Goal: Information Seeking & Learning: Learn about a topic

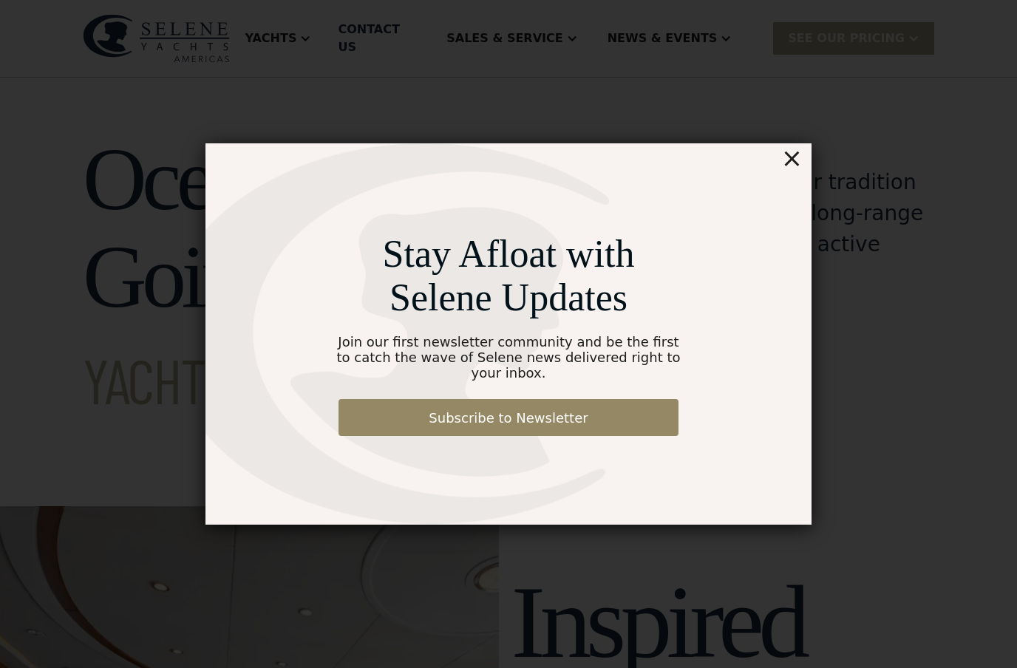
click at [795, 165] on div "×" at bounding box center [791, 158] width 21 height 30
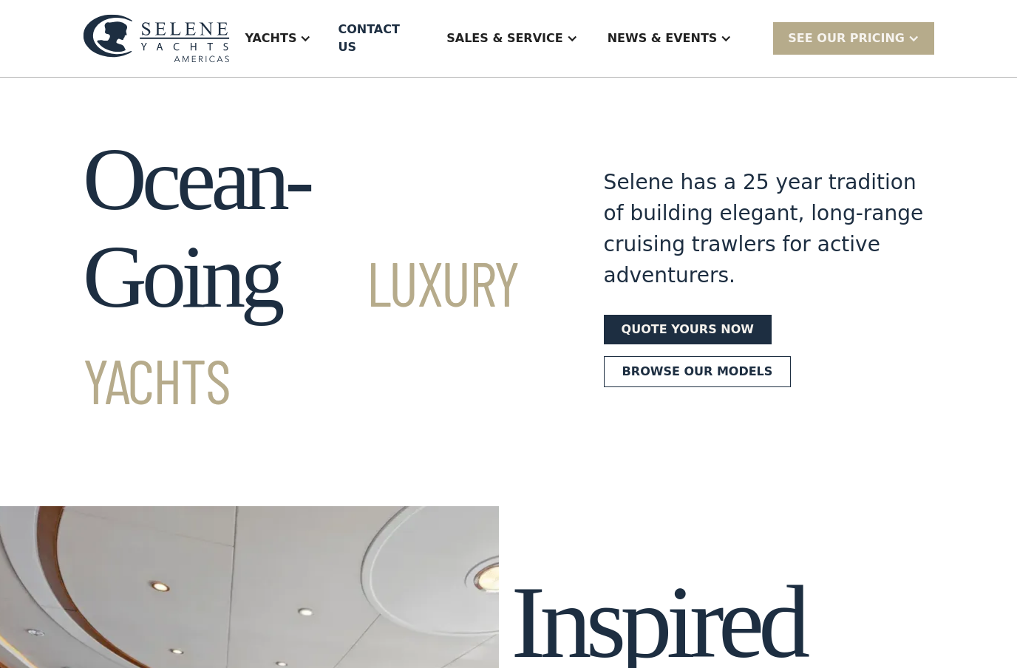
click at [296, 33] on div "Yachts" at bounding box center [271, 39] width 52 height 18
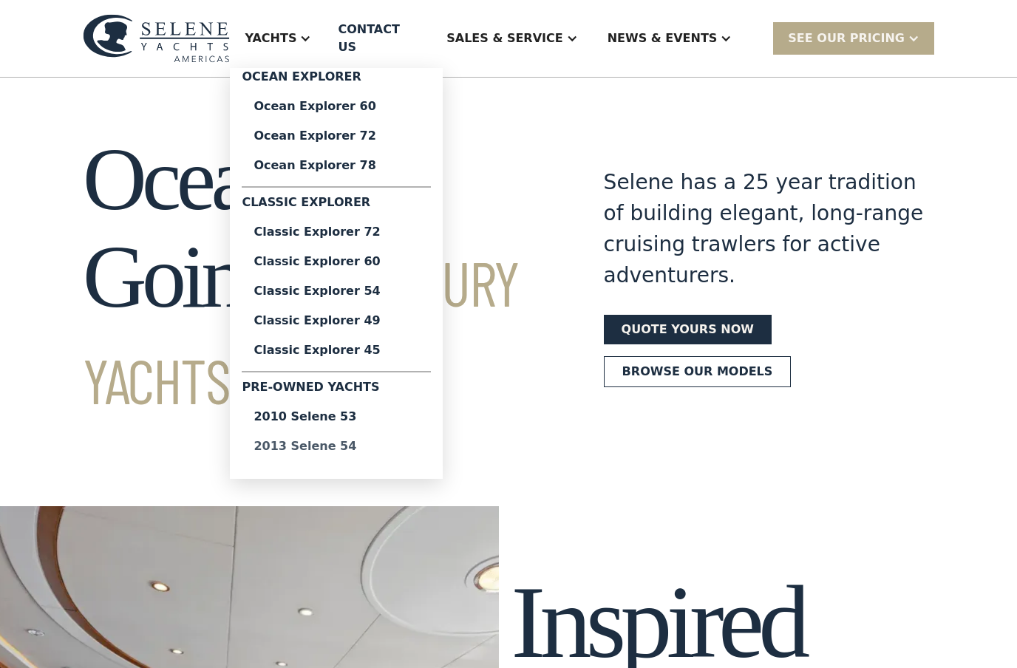
click at [366, 440] on div "2013 Selene 54" at bounding box center [336, 446] width 166 height 12
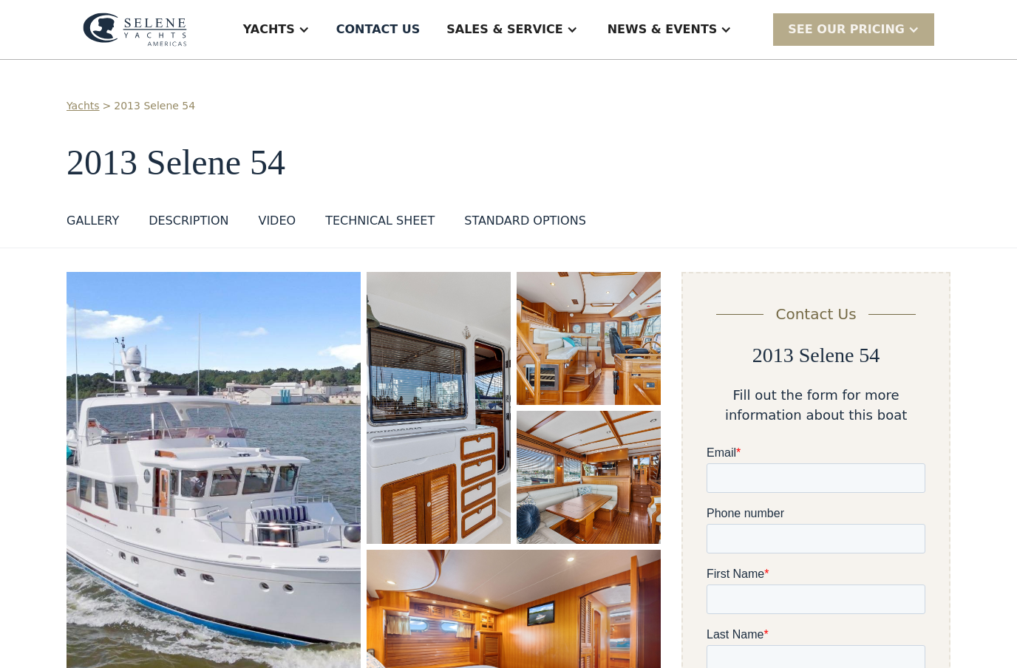
click at [692, 160] on h1 "2013 Selene 54" at bounding box center [509, 162] width 884 height 39
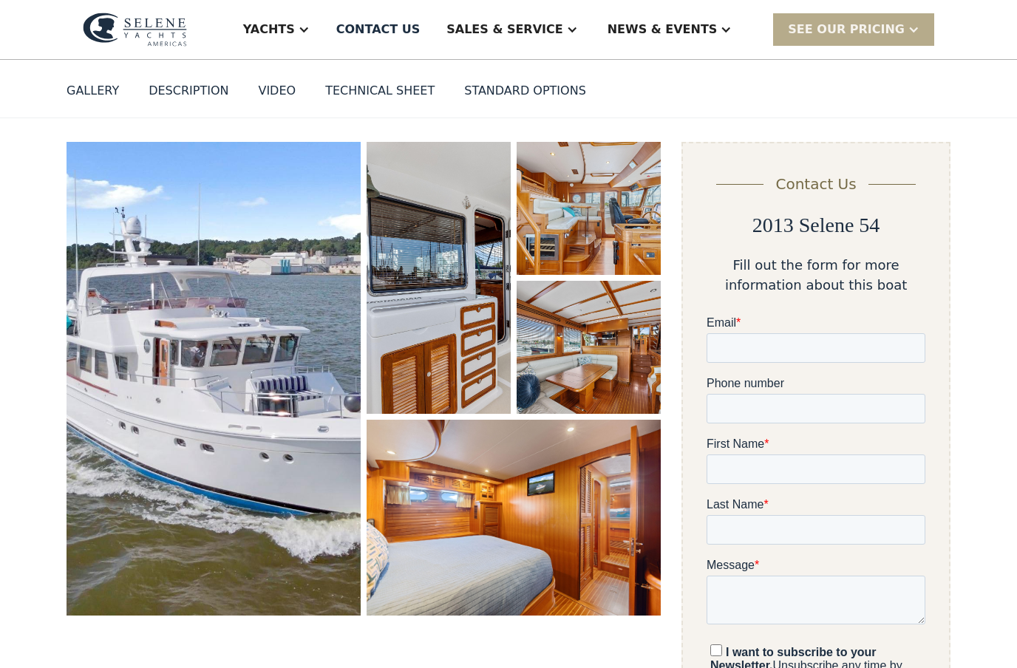
scroll to position [117, 0]
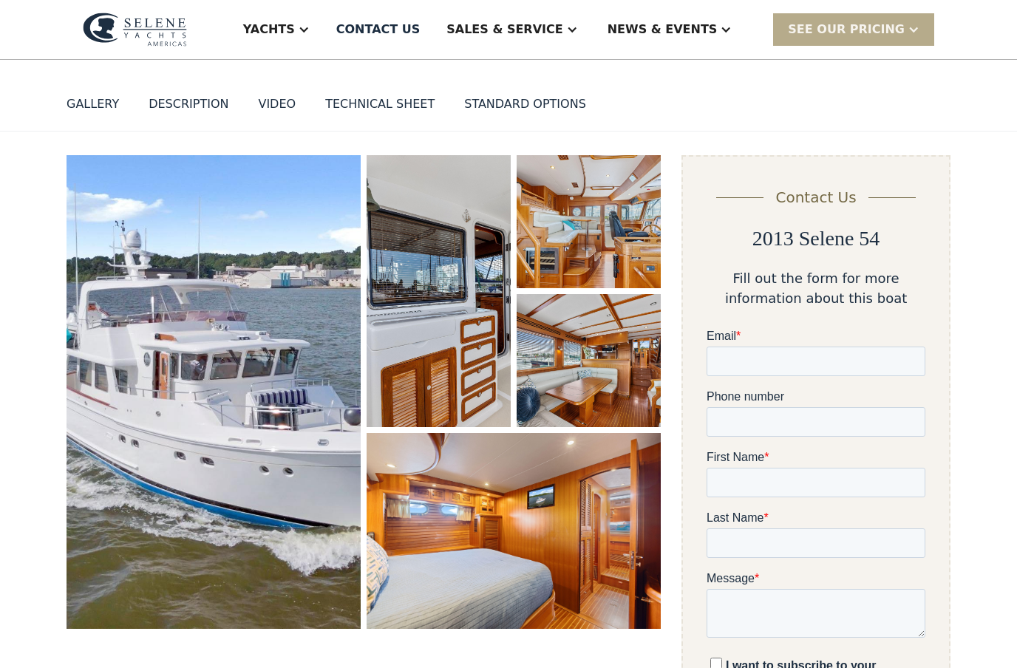
click at [273, 341] on img "open lightbox" at bounding box center [214, 392] width 294 height 474
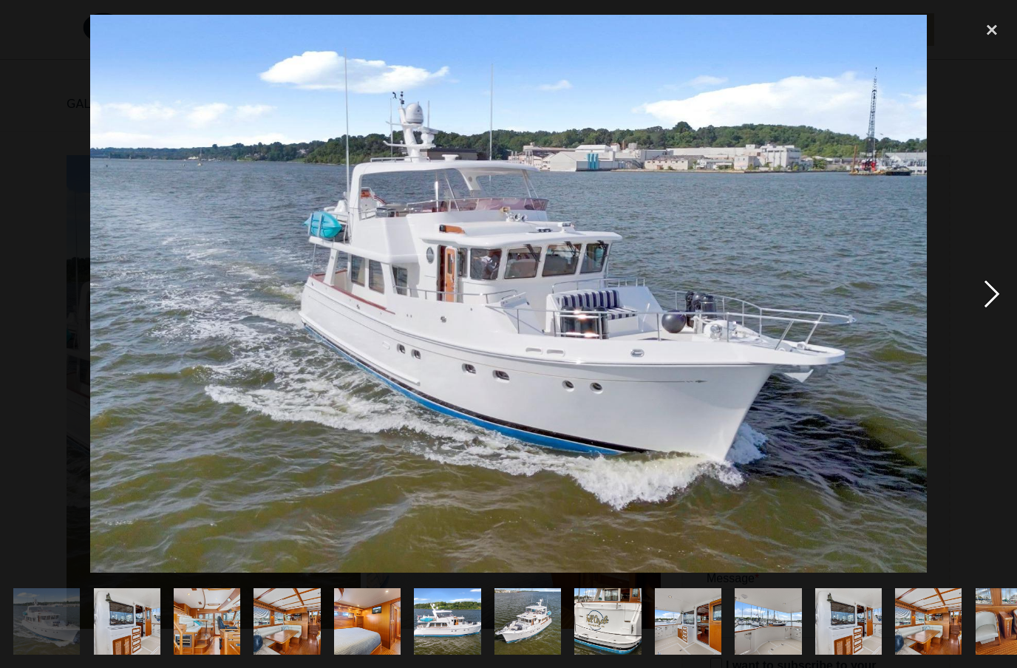
click at [989, 322] on div "next image" at bounding box center [991, 293] width 50 height 561
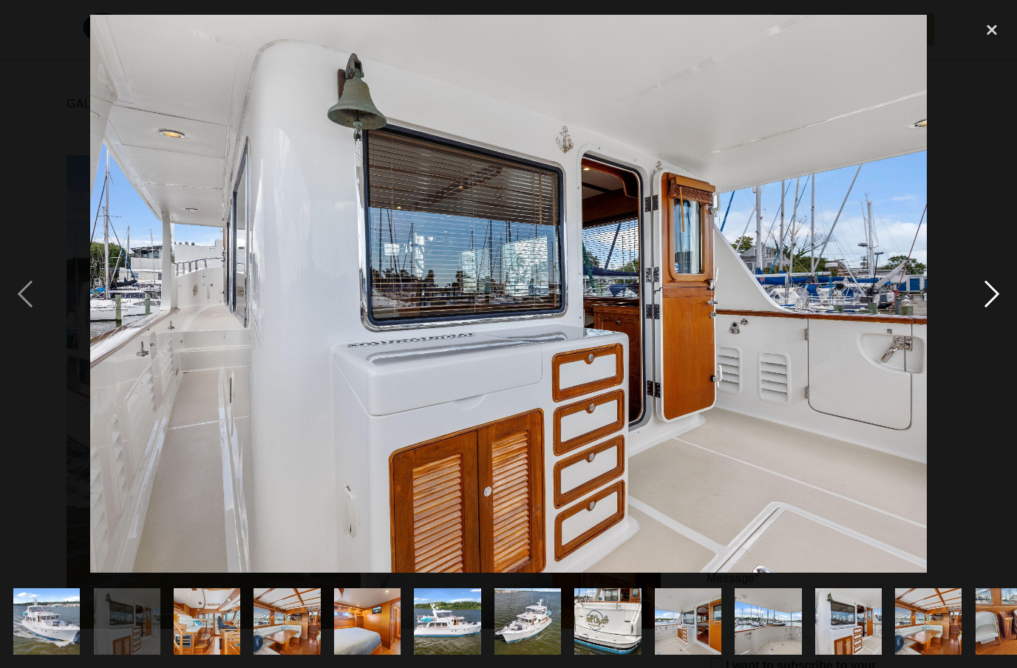
click at [989, 322] on div "next image" at bounding box center [991, 293] width 50 height 561
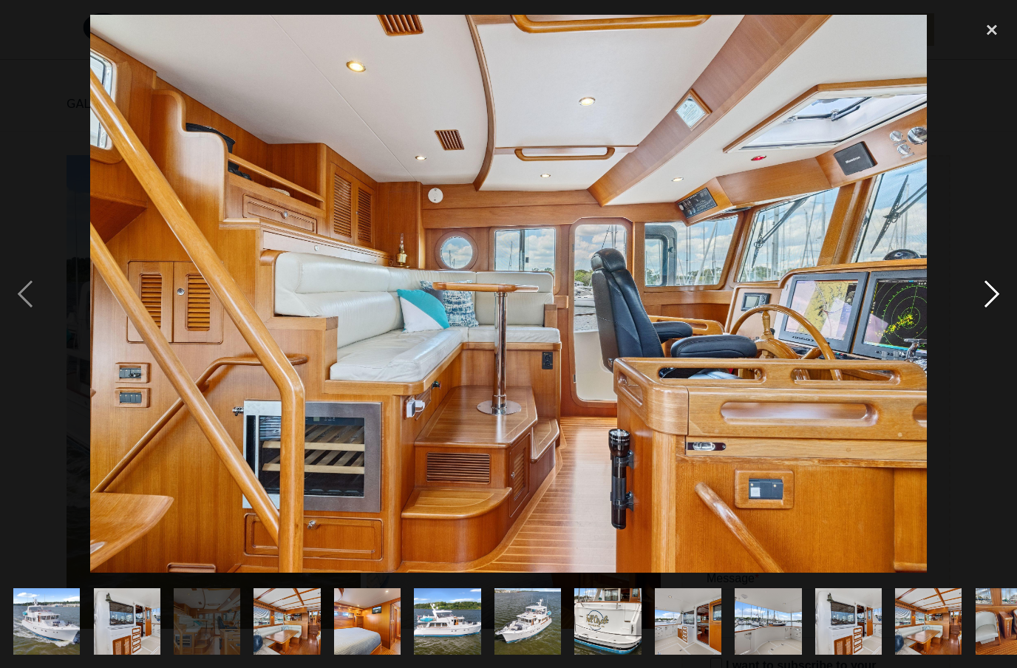
click at [989, 322] on div "next image" at bounding box center [991, 293] width 50 height 561
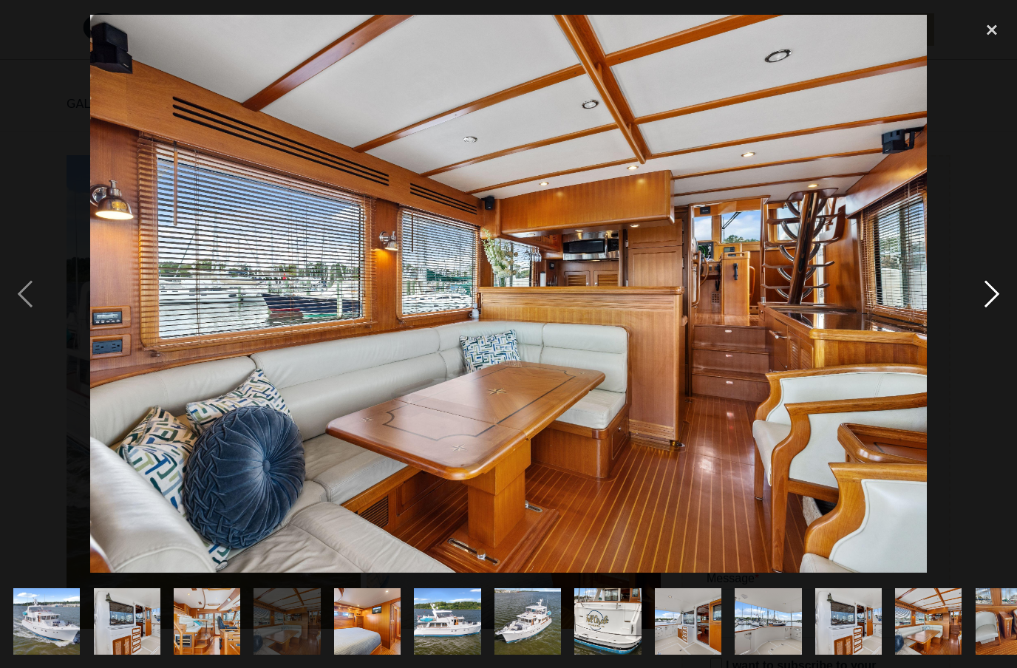
click at [989, 322] on div "next image" at bounding box center [991, 293] width 50 height 561
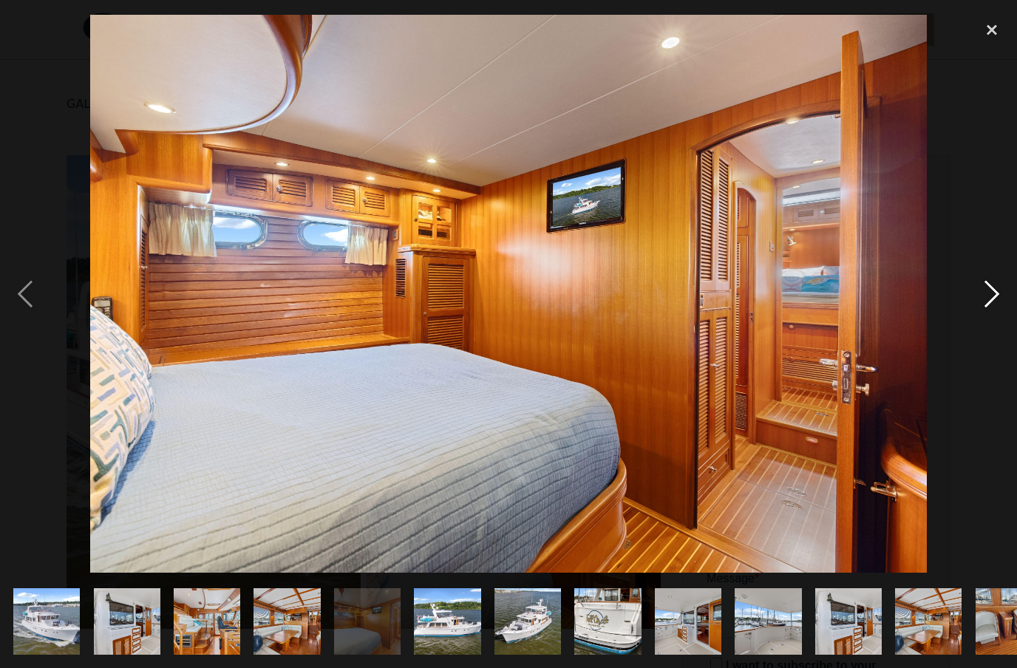
click at [989, 322] on div "next image" at bounding box center [991, 293] width 50 height 561
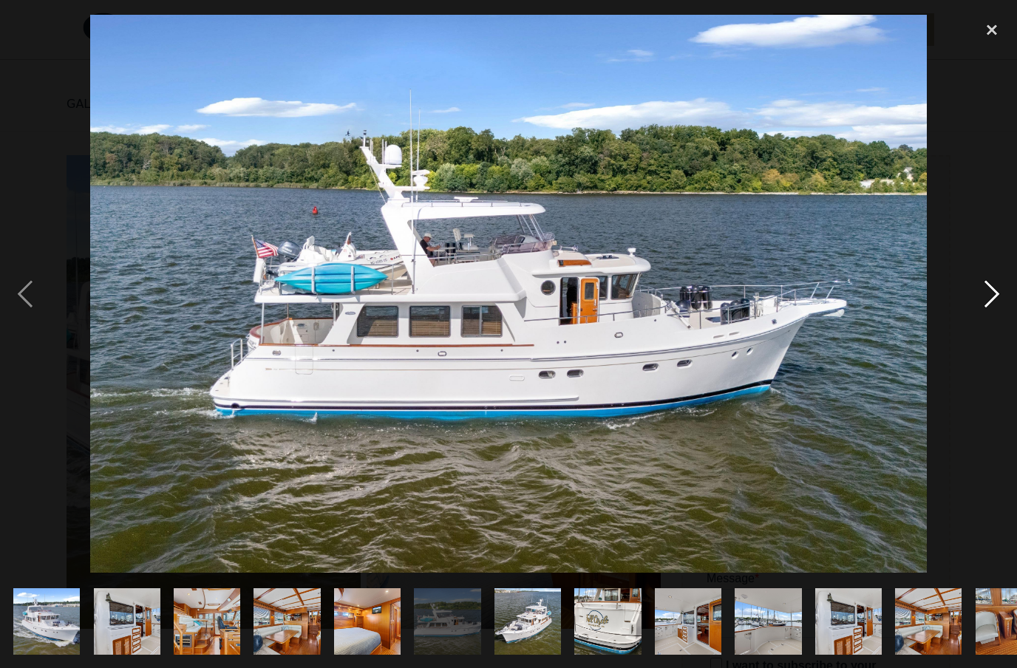
click at [987, 325] on div "next image" at bounding box center [991, 293] width 50 height 561
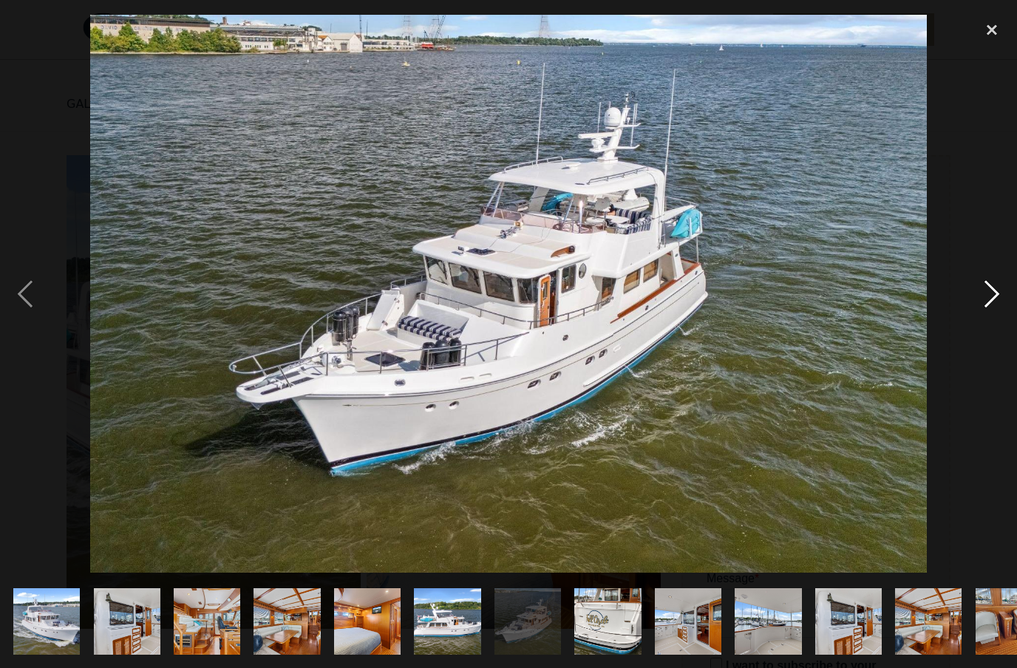
click at [987, 325] on div "next image" at bounding box center [991, 293] width 50 height 561
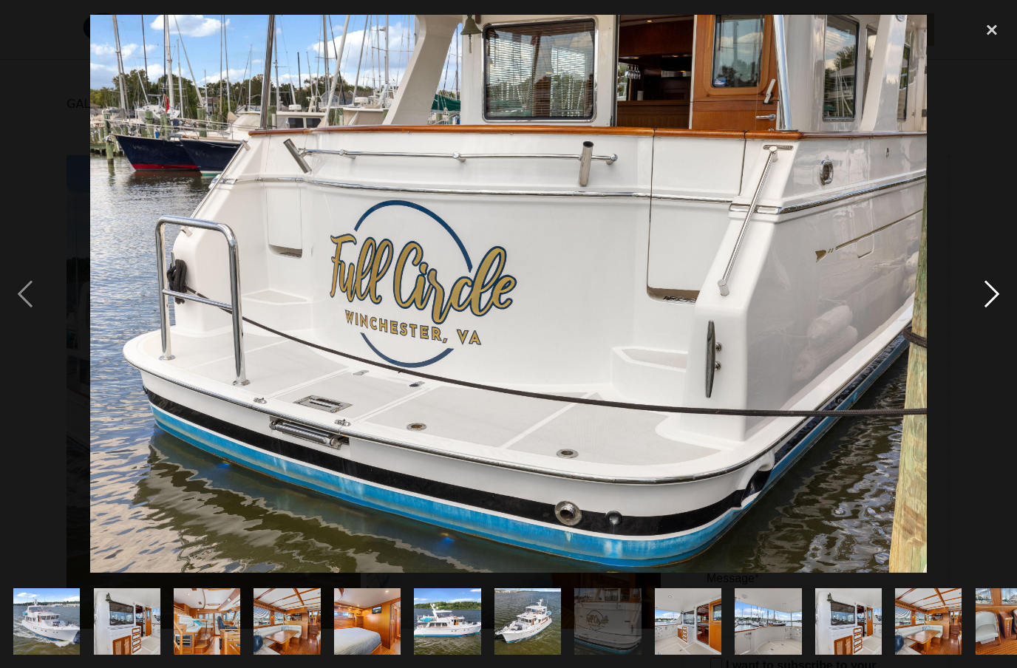
click at [992, 322] on div "next image" at bounding box center [991, 293] width 50 height 561
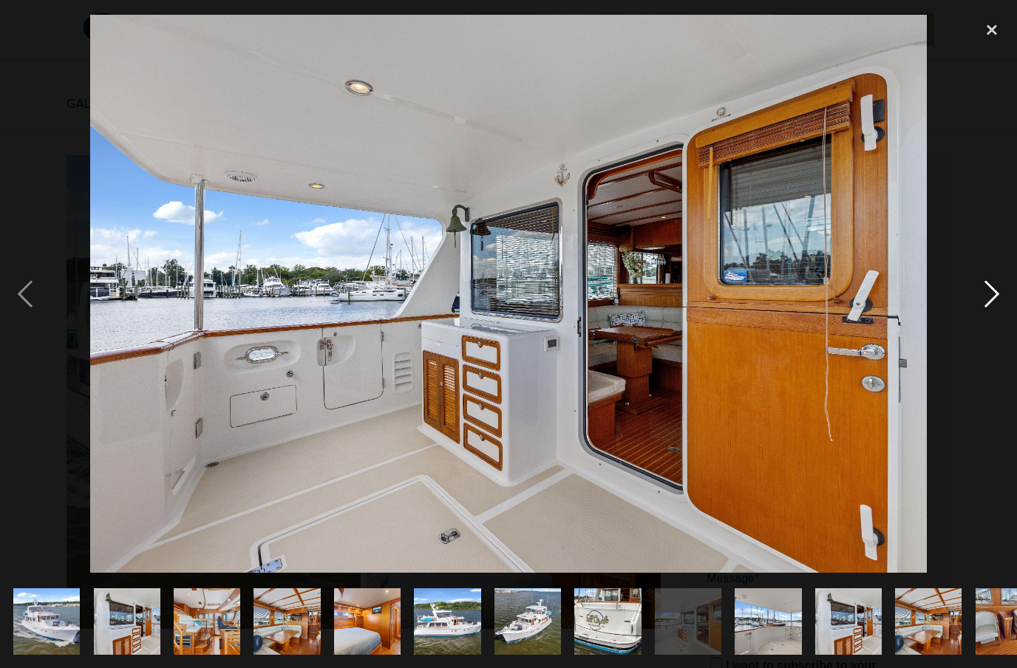
click at [992, 322] on div "next image" at bounding box center [991, 293] width 50 height 561
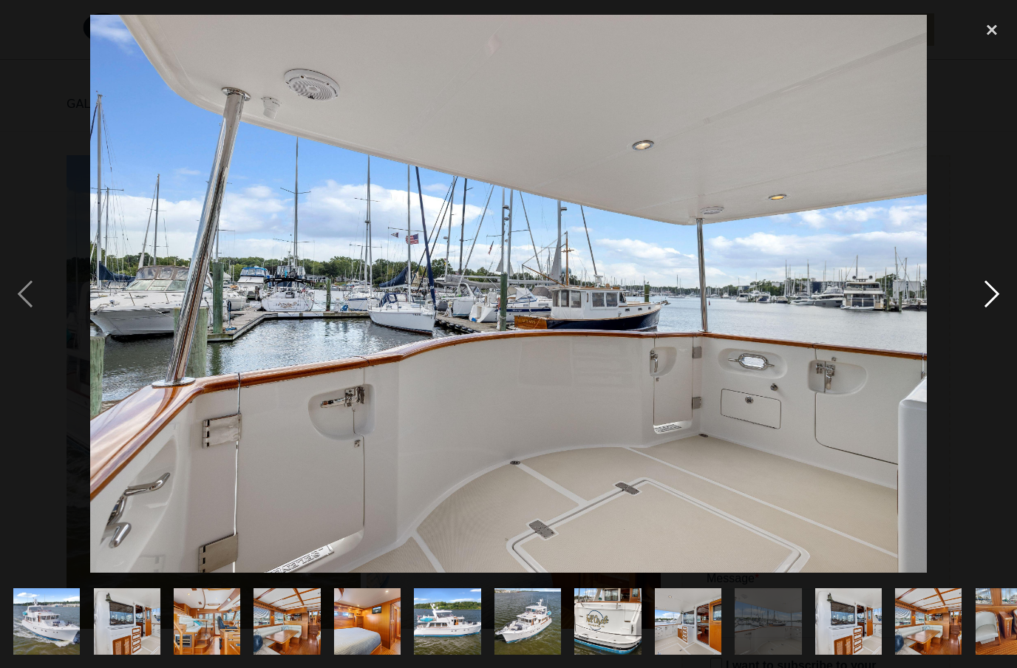
click at [992, 322] on div "next image" at bounding box center [991, 293] width 50 height 561
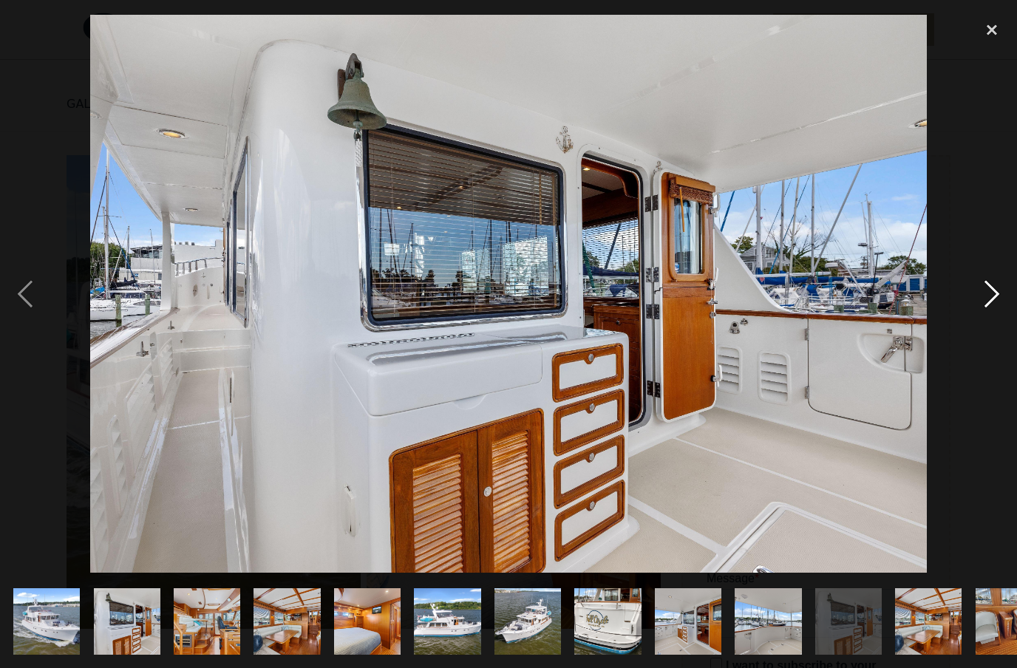
click at [992, 322] on div "next image" at bounding box center [991, 293] width 50 height 561
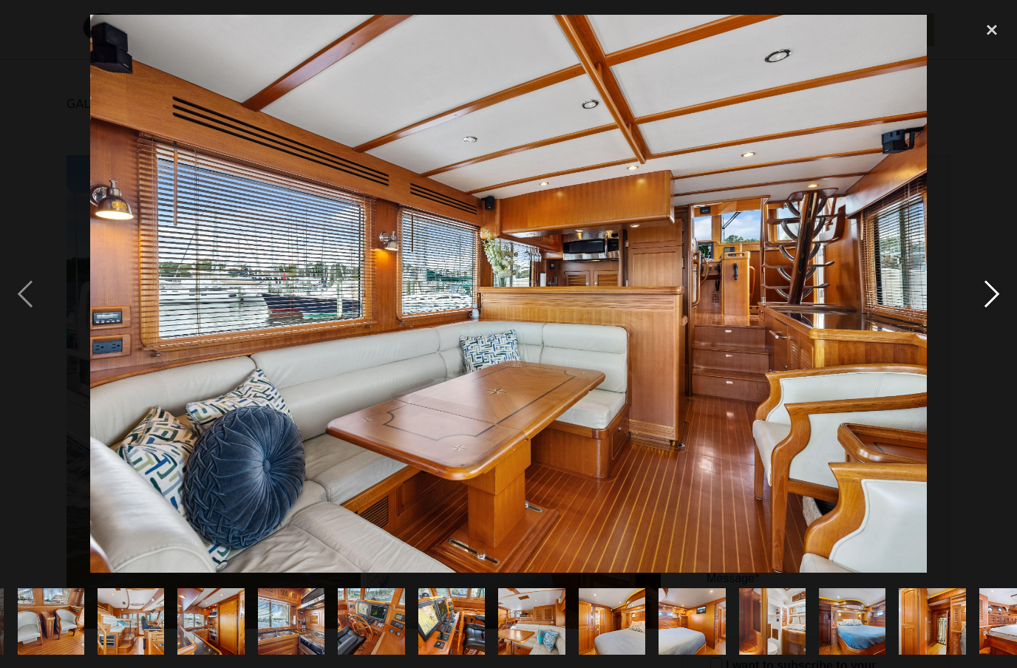
scroll to position [0, 958]
click at [992, 322] on div "next image" at bounding box center [991, 293] width 50 height 561
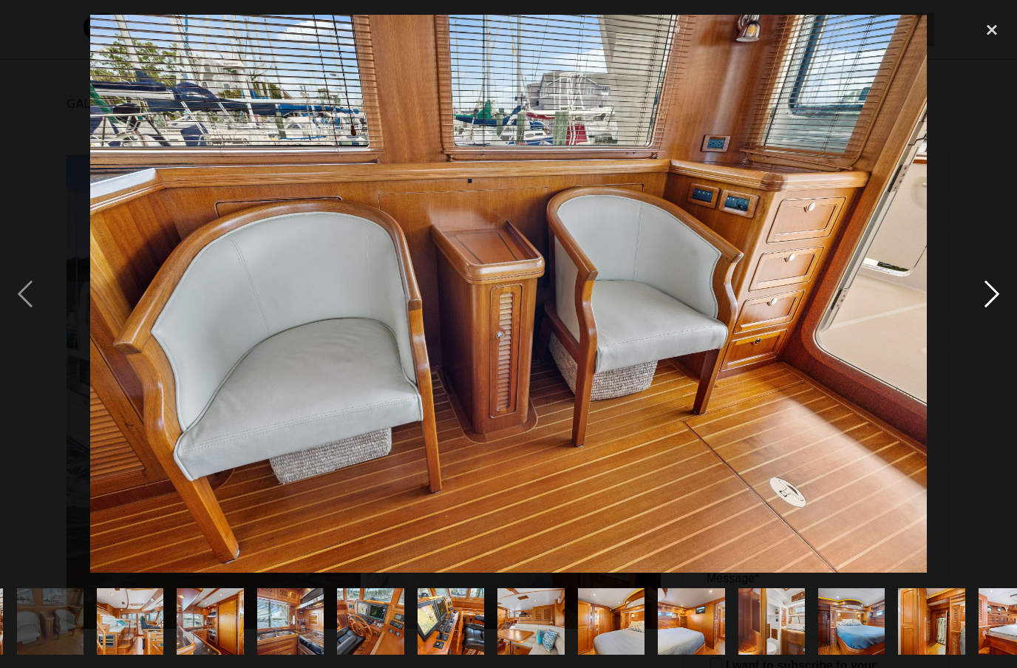
click at [992, 322] on div "next image" at bounding box center [991, 293] width 50 height 561
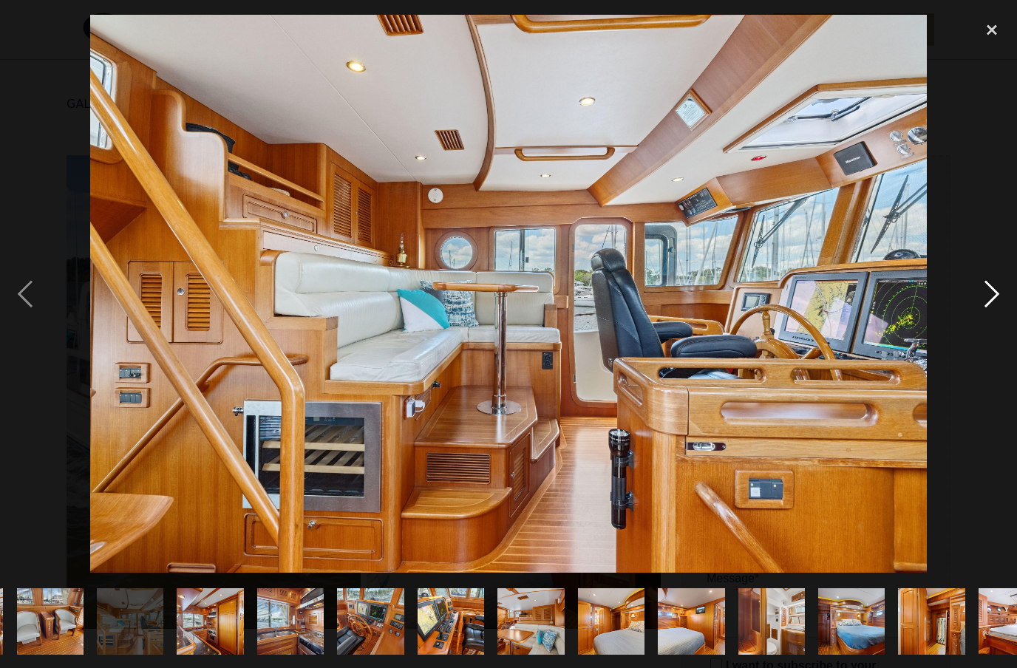
click at [992, 322] on div "next image" at bounding box center [991, 293] width 50 height 561
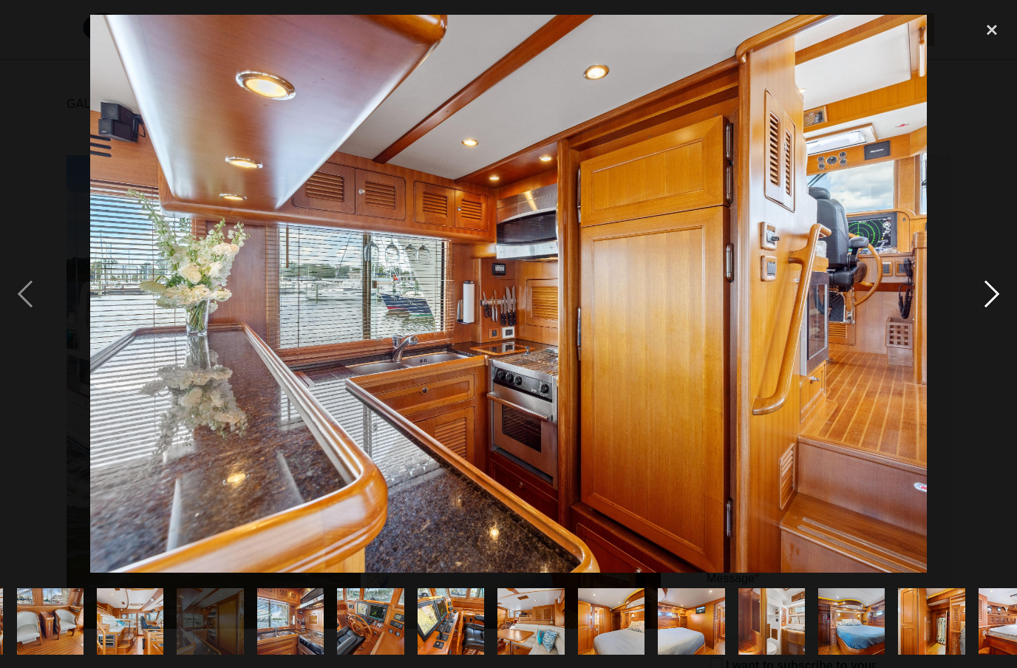
click at [992, 322] on div "next image" at bounding box center [991, 293] width 50 height 561
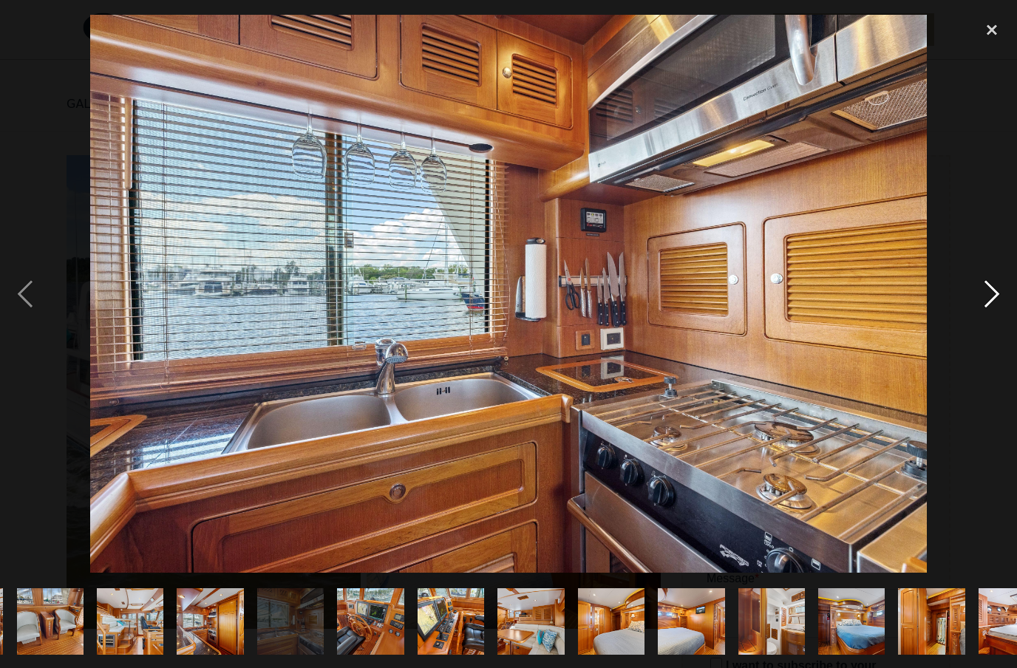
click at [992, 322] on div "next image" at bounding box center [991, 293] width 50 height 561
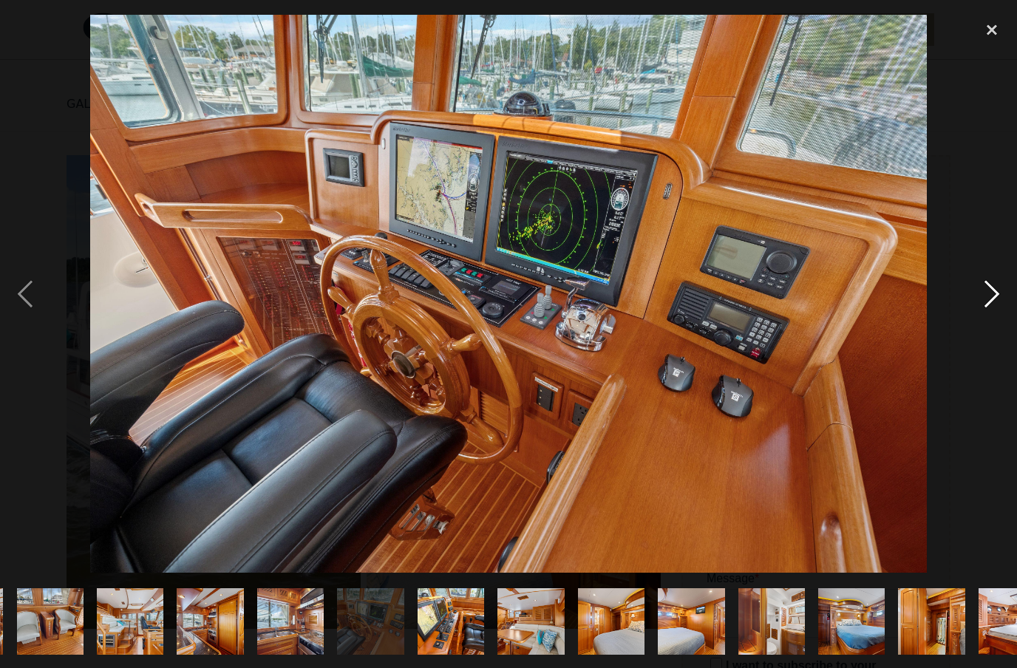
click at [992, 322] on div "next image" at bounding box center [991, 293] width 50 height 561
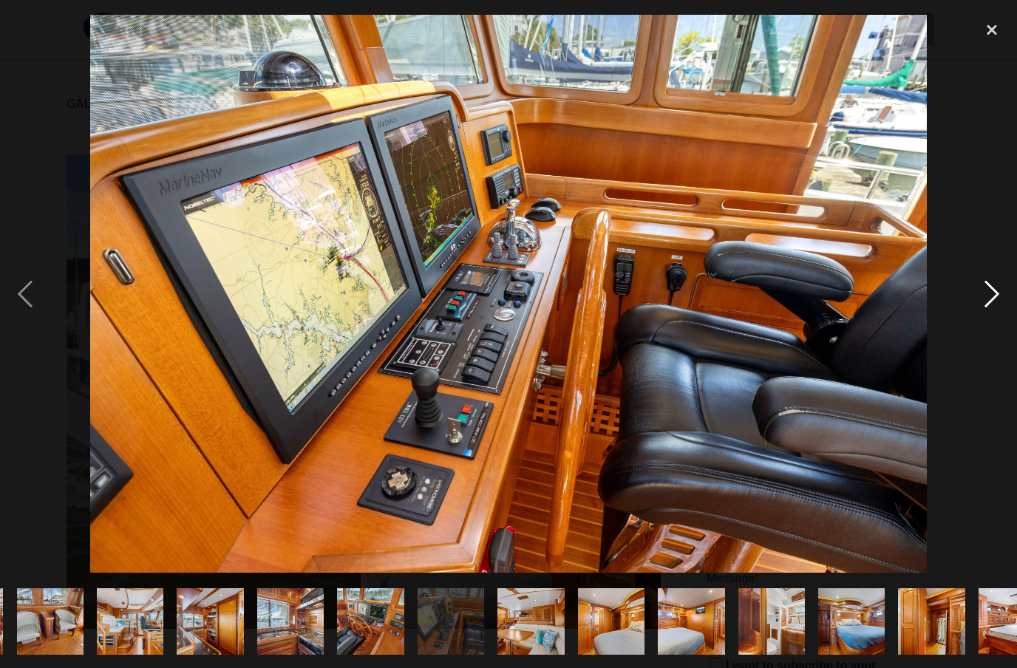
click at [992, 322] on div "next image" at bounding box center [991, 293] width 50 height 561
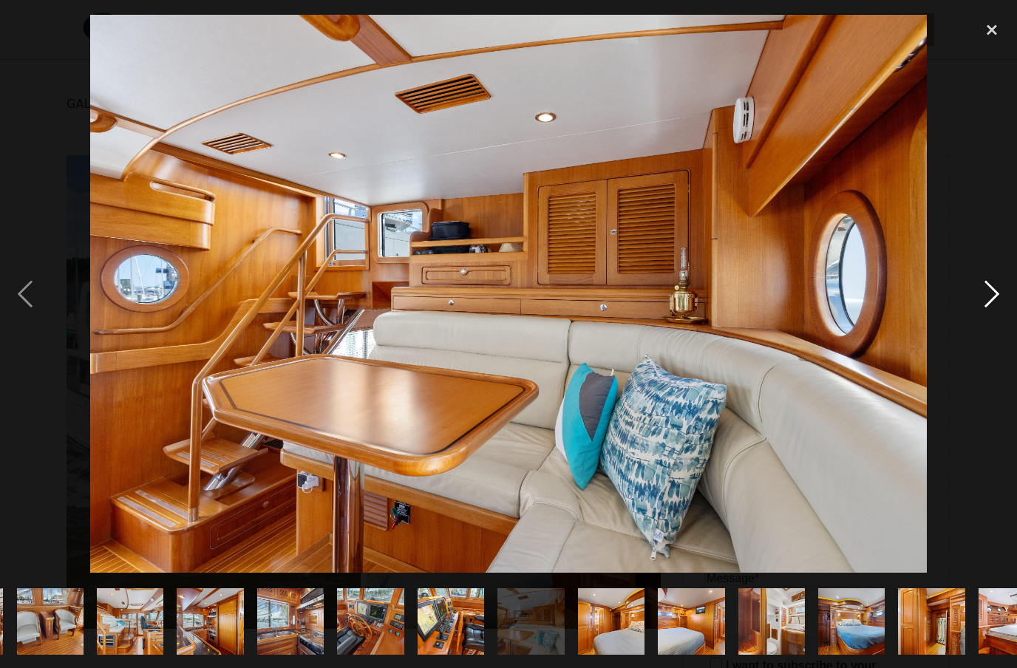
click at [992, 322] on div "next image" at bounding box center [991, 293] width 50 height 561
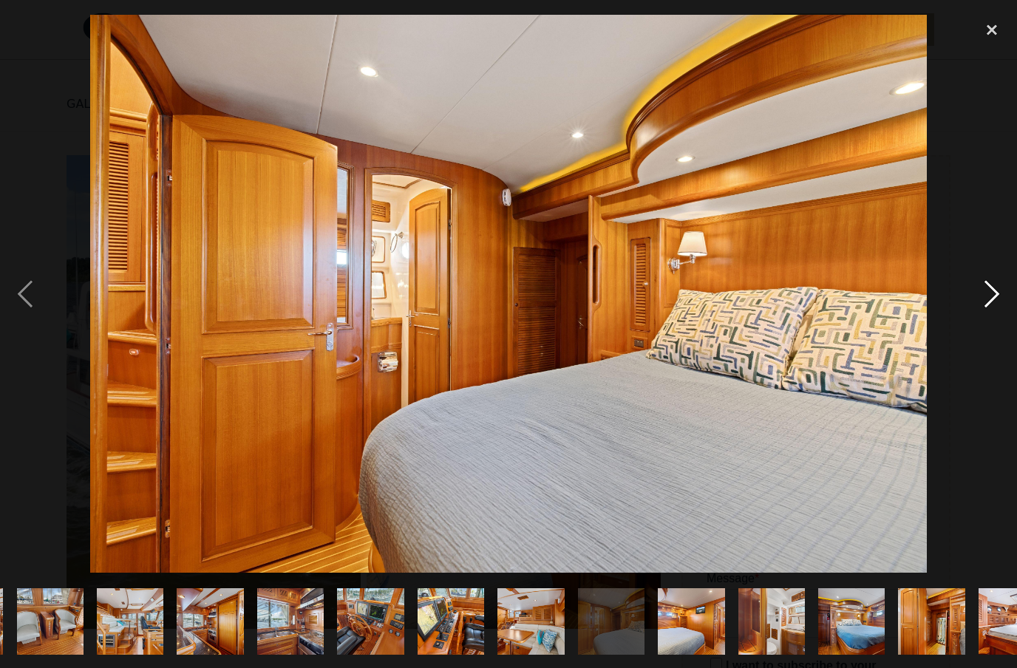
click at [992, 322] on div "next image" at bounding box center [991, 293] width 50 height 561
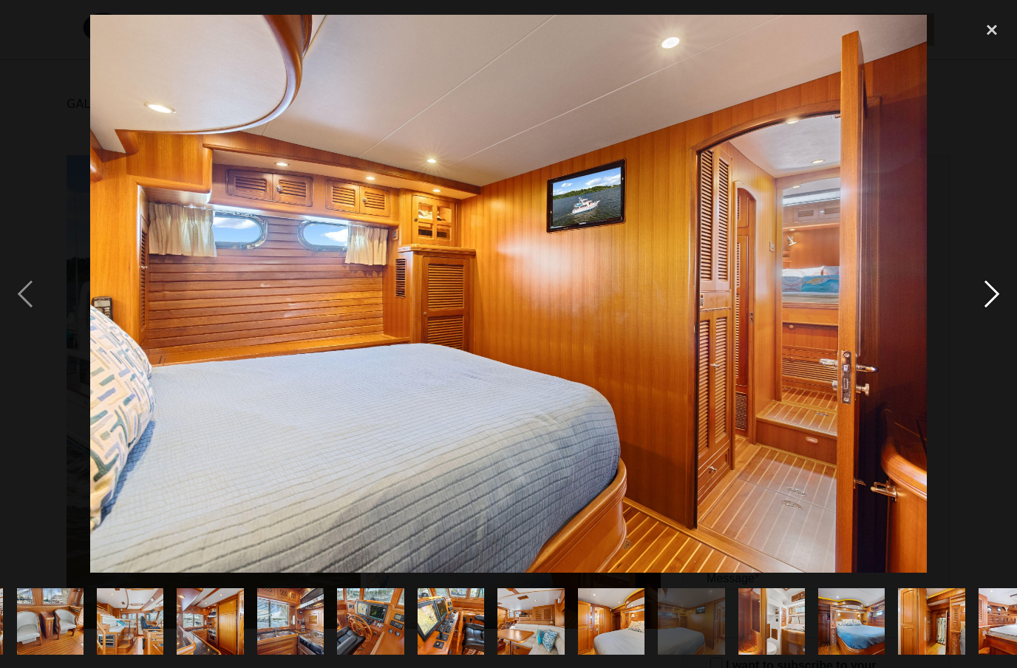
click at [992, 322] on div "next image" at bounding box center [991, 293] width 50 height 561
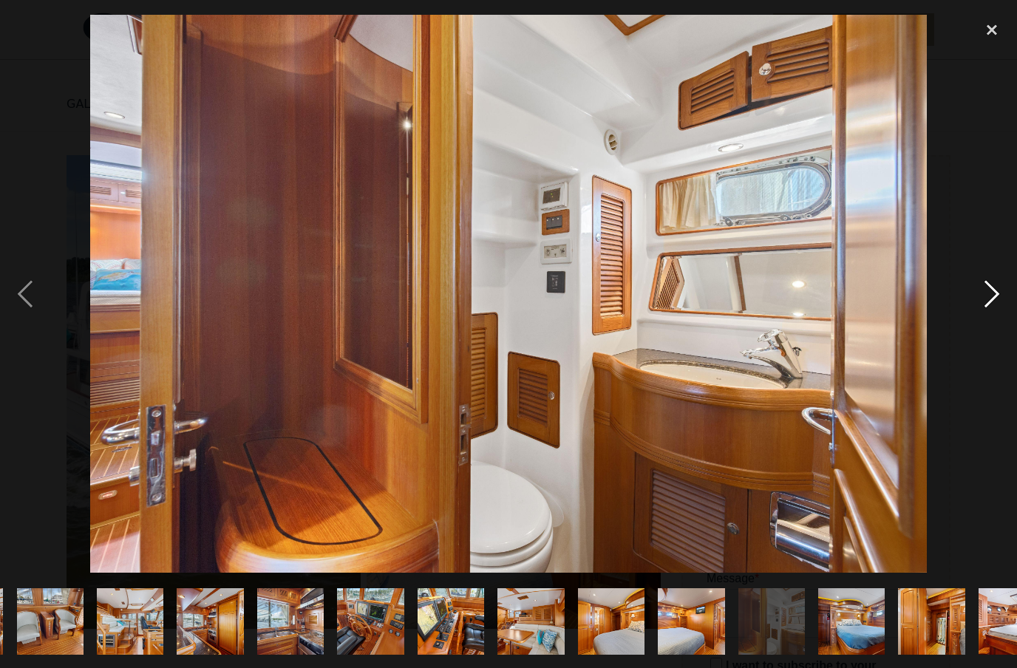
click at [992, 322] on div "next image" at bounding box center [991, 293] width 50 height 561
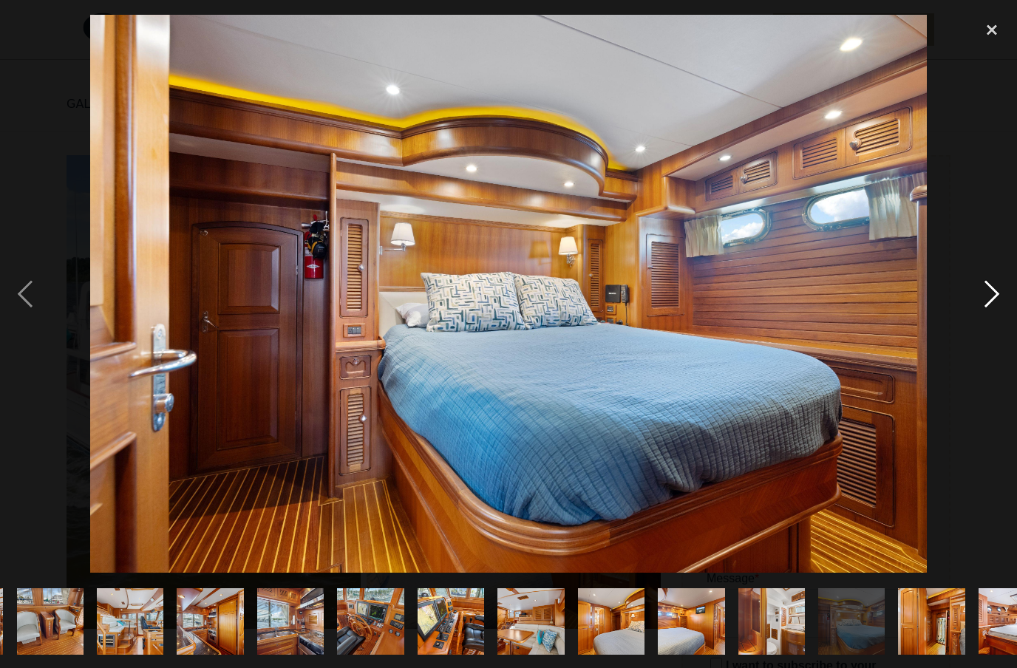
click at [992, 322] on div "next image" at bounding box center [991, 293] width 50 height 561
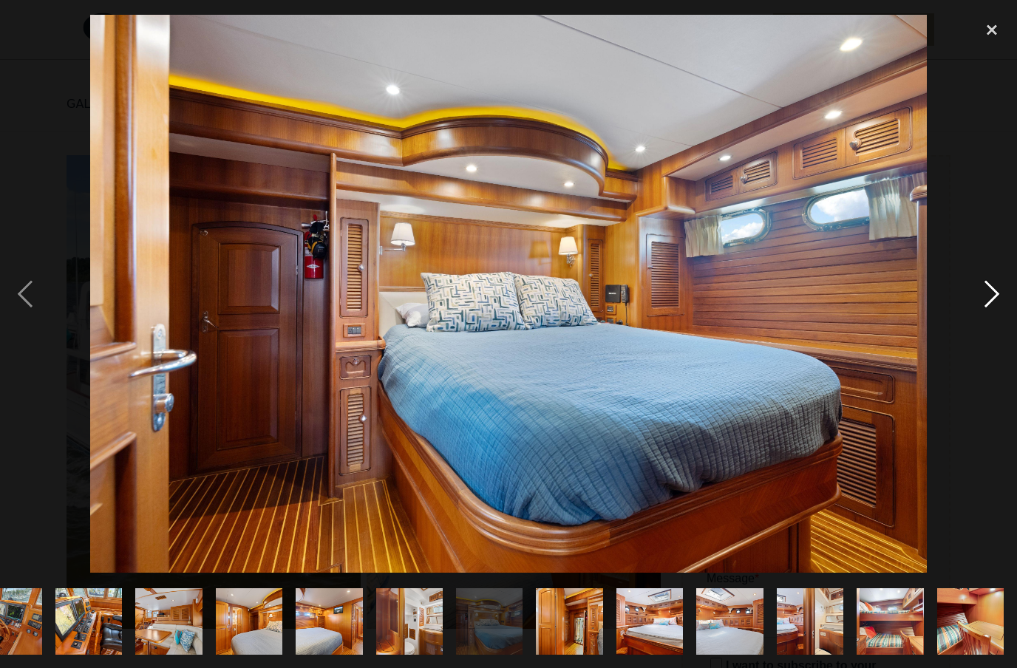
click at [992, 322] on div "next image" at bounding box center [991, 293] width 50 height 561
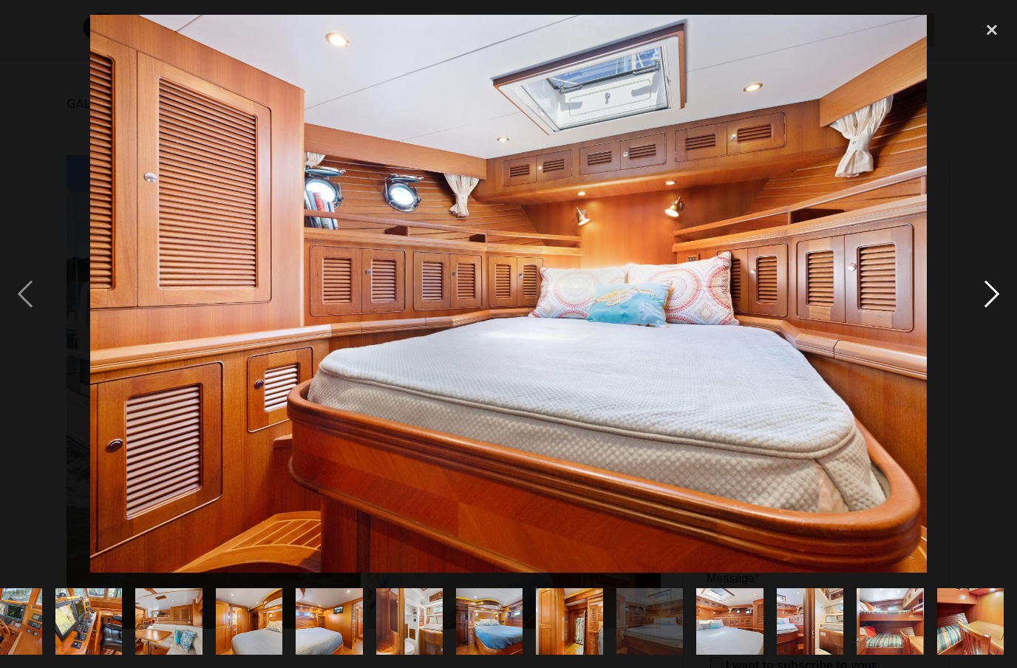
scroll to position [0, 1505]
click at [992, 322] on div "next image" at bounding box center [991, 293] width 50 height 561
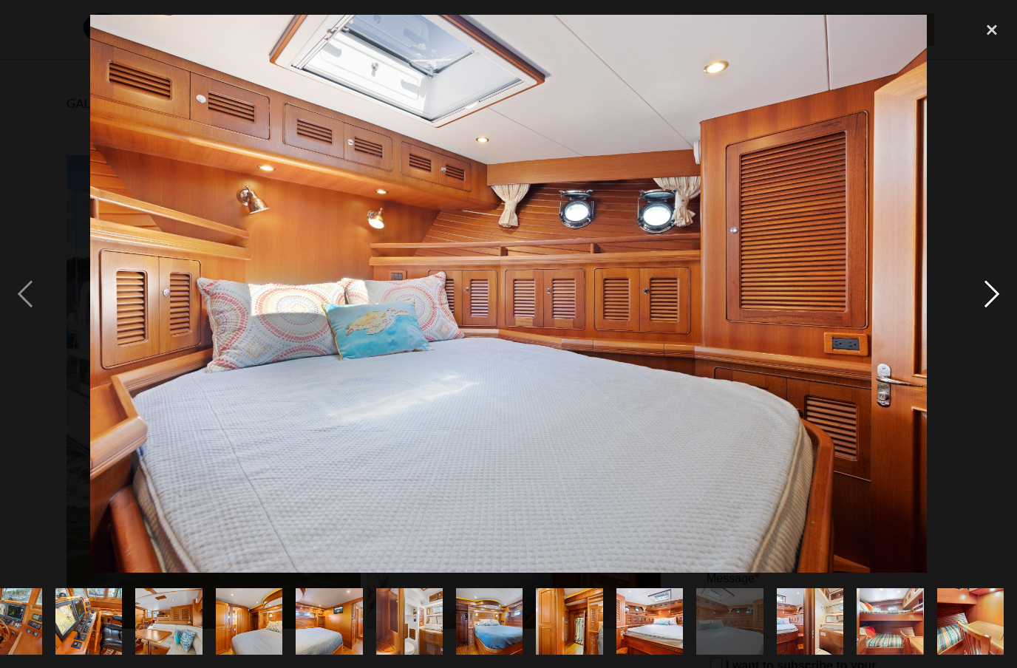
click at [992, 322] on div "next image" at bounding box center [991, 293] width 50 height 561
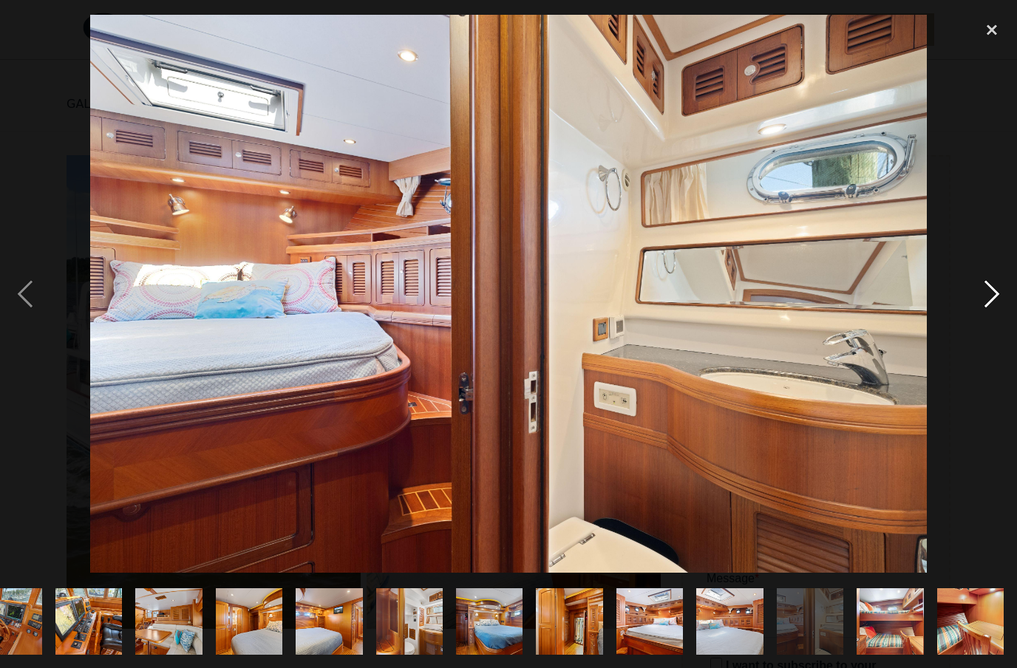
click at [992, 322] on div "next image" at bounding box center [991, 293] width 50 height 561
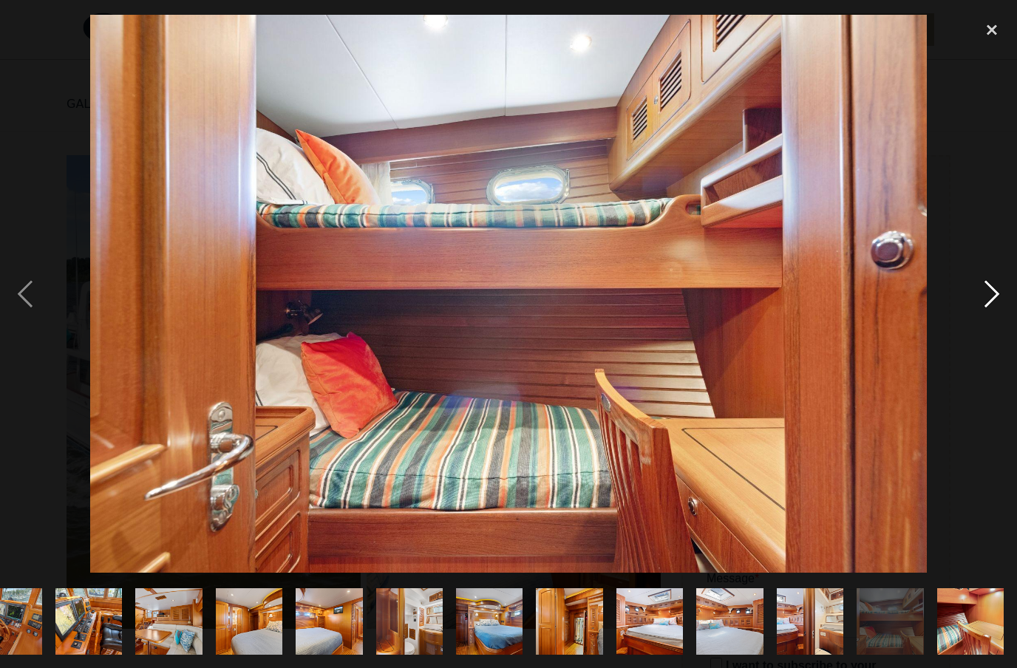
click at [992, 322] on div "next image" at bounding box center [991, 293] width 50 height 561
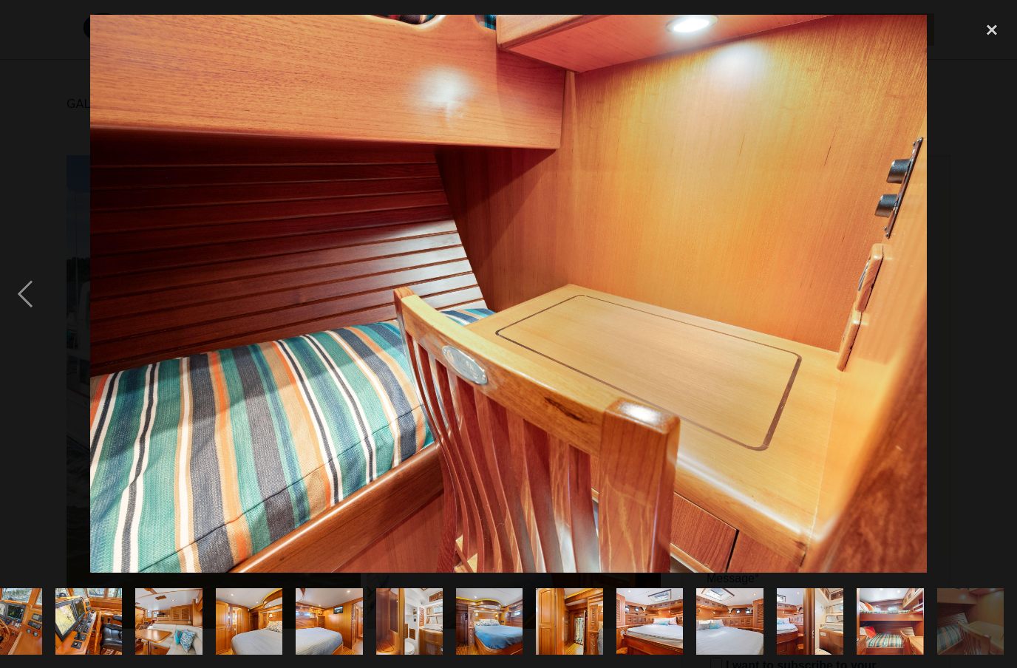
click at [992, 322] on div "next image" at bounding box center [991, 293] width 50 height 561
